Goal: Task Accomplishment & Management: Manage account settings

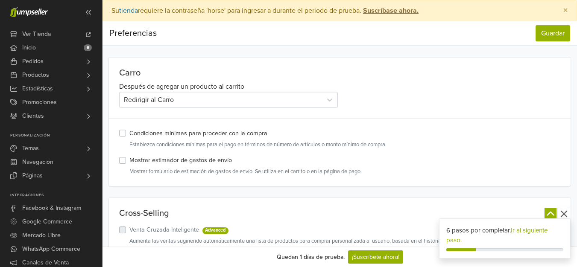
click at [129, 136] on label "Condiciones mínimas para proceder con la compra" at bounding box center [198, 133] width 138 height 9
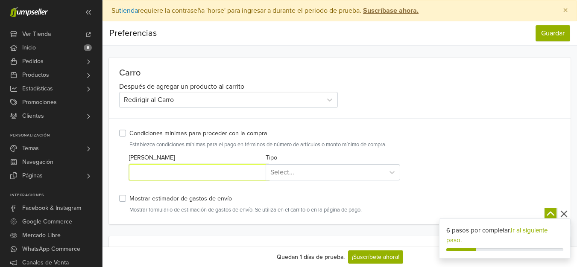
drag, startPoint x: 148, startPoint y: 171, endPoint x: 105, endPoint y: 168, distance: 43.3
click at [169, 174] on input "******" at bounding box center [199, 173] width 141 height 16
type input "******"
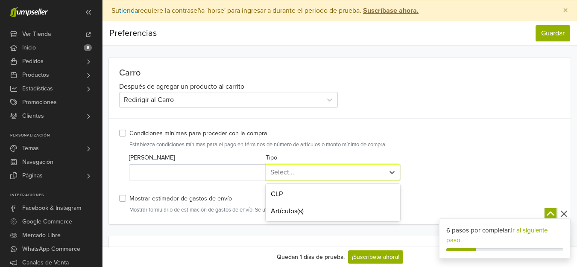
click at [298, 179] on div "Select..." at bounding box center [333, 173] width 134 height 16
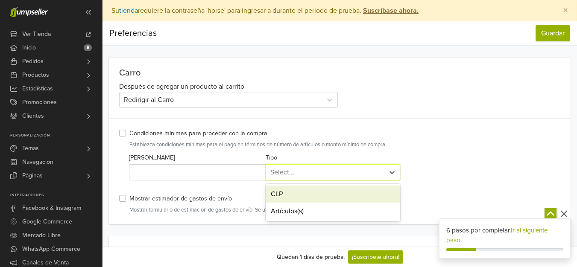
click at [299, 194] on div "CLP" at bounding box center [333, 194] width 134 height 17
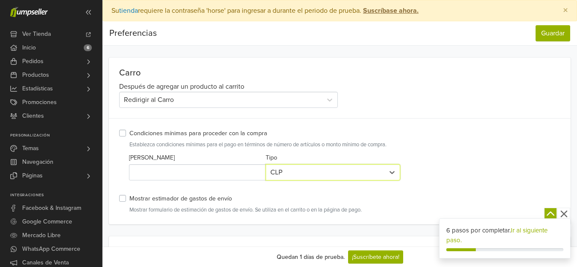
click at [476, 145] on small "Establezca condiciones mínimas para el pago en términos de número de artículos …" at bounding box center [344, 145] width 431 height 8
click at [129, 200] on label "Mostrar estimador de gastos de envío" at bounding box center [180, 198] width 103 height 9
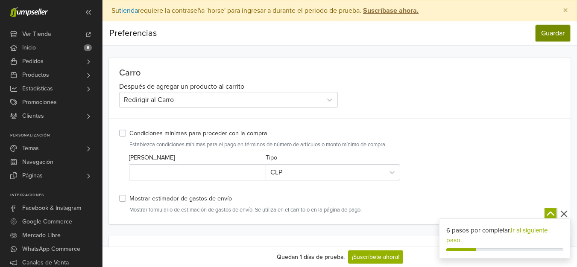
click at [554, 38] on button "Guardar" at bounding box center [553, 33] width 35 height 16
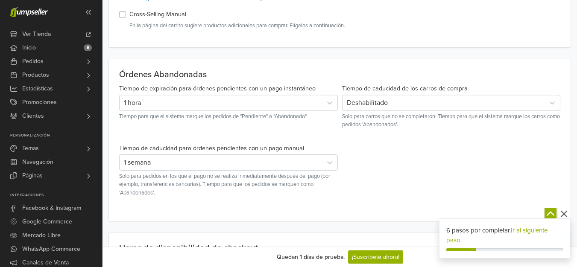
scroll to position [385, 0]
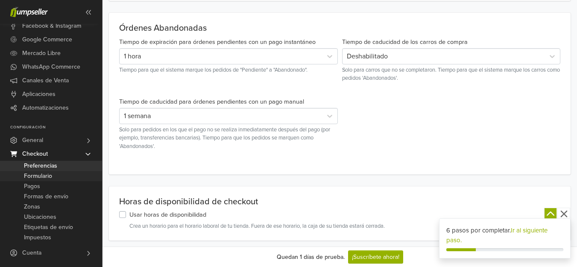
click at [50, 174] on span "Formulario" at bounding box center [38, 176] width 28 height 10
